Goal: Task Accomplishment & Management: Complete application form

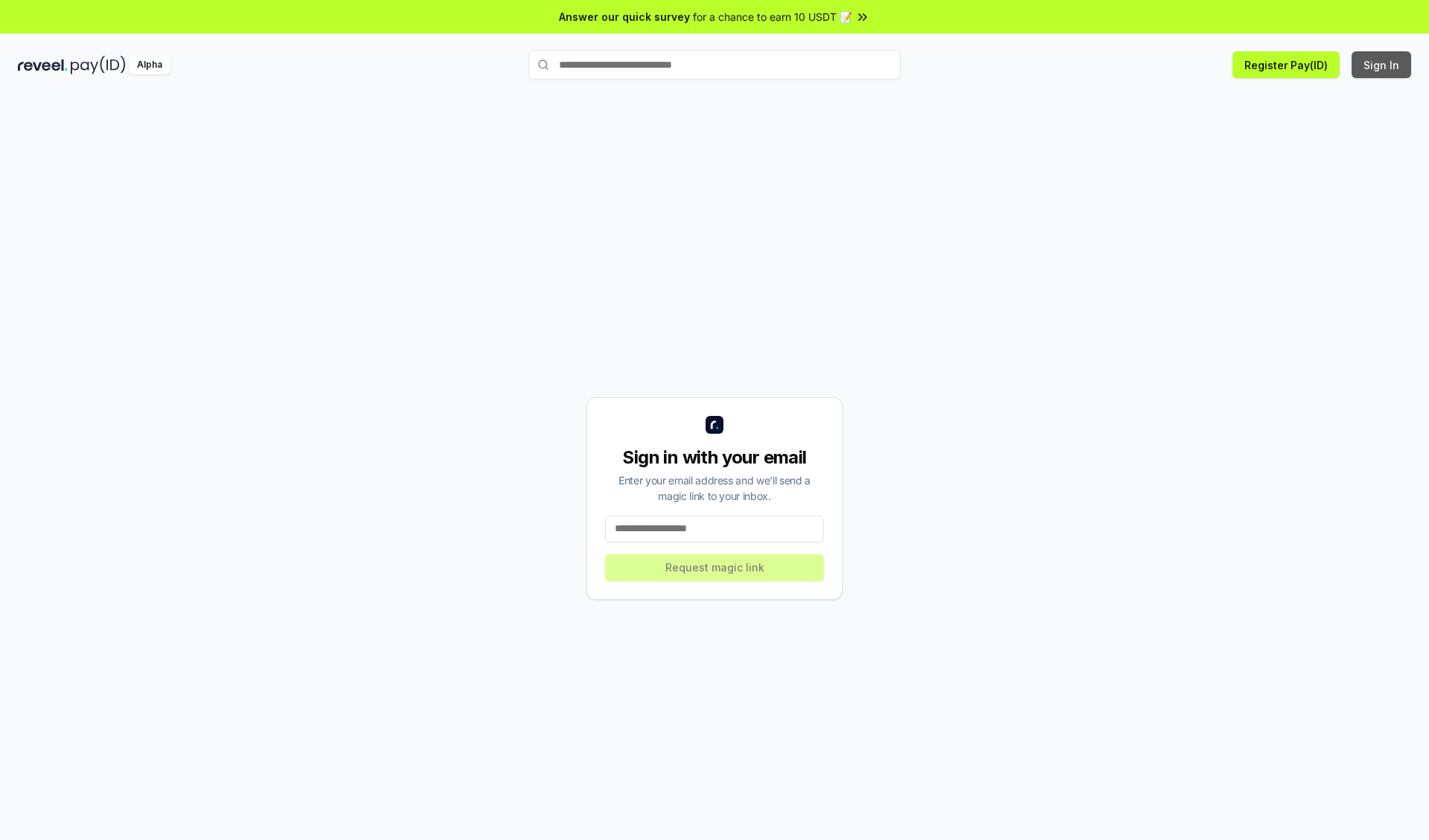
click at [1382, 65] on button "Sign In" at bounding box center [1381, 64] width 60 height 26
type input "**********"
click at [715, 567] on button "Request magic link" at bounding box center [714, 567] width 218 height 26
